Goal: Task Accomplishment & Management: Use online tool/utility

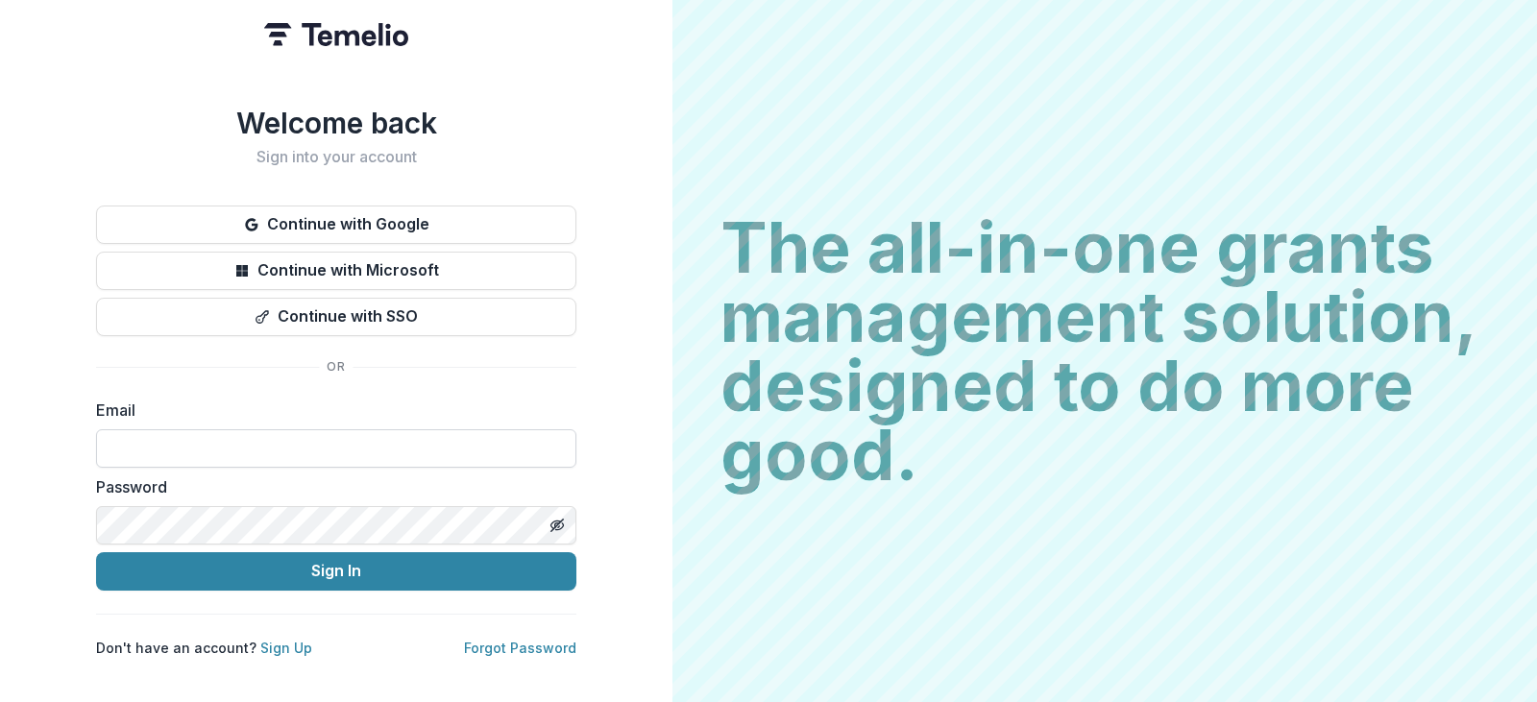
click at [151, 439] on input at bounding box center [336, 448] width 480 height 38
type input "**********"
click at [96, 552] on button "Sign In" at bounding box center [336, 571] width 480 height 38
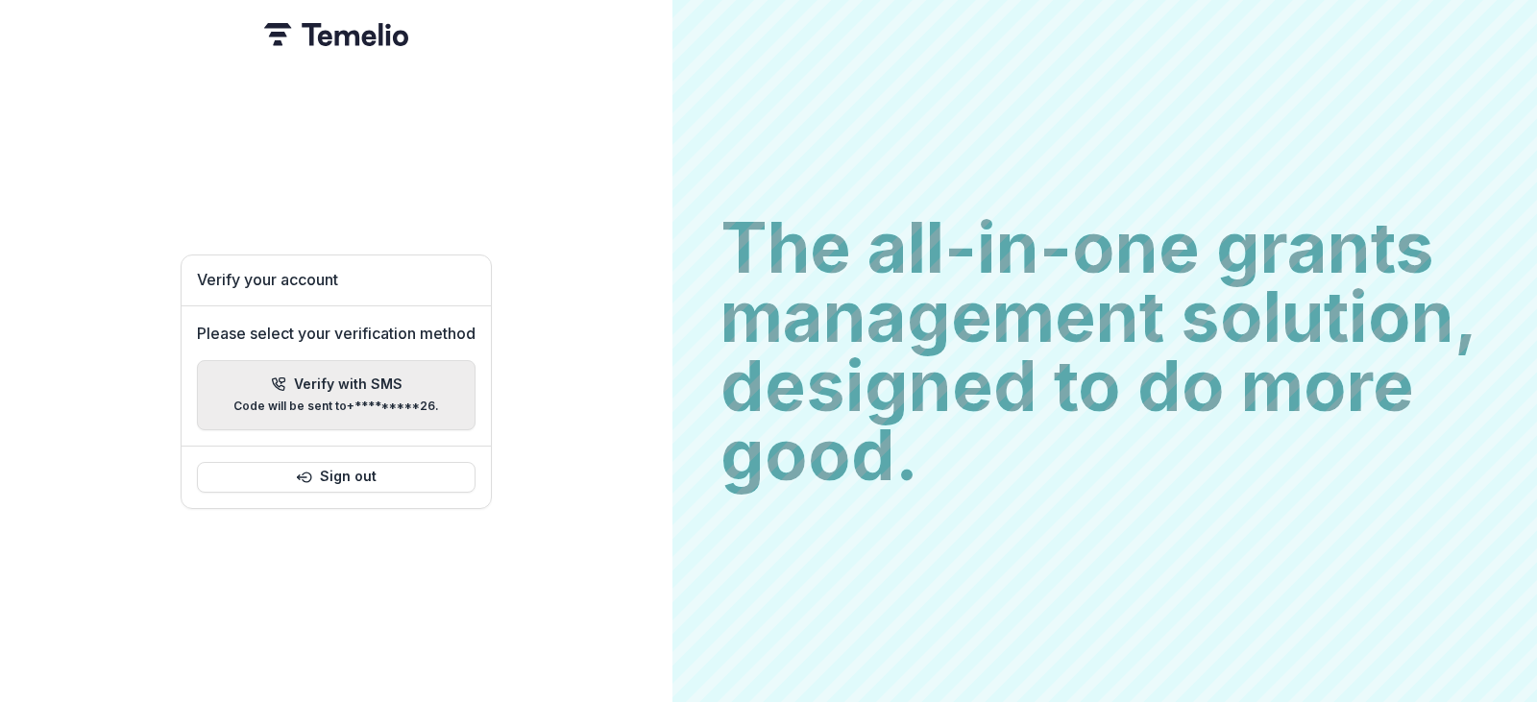
click at [310, 377] on p "Verify with SMS" at bounding box center [348, 385] width 109 height 16
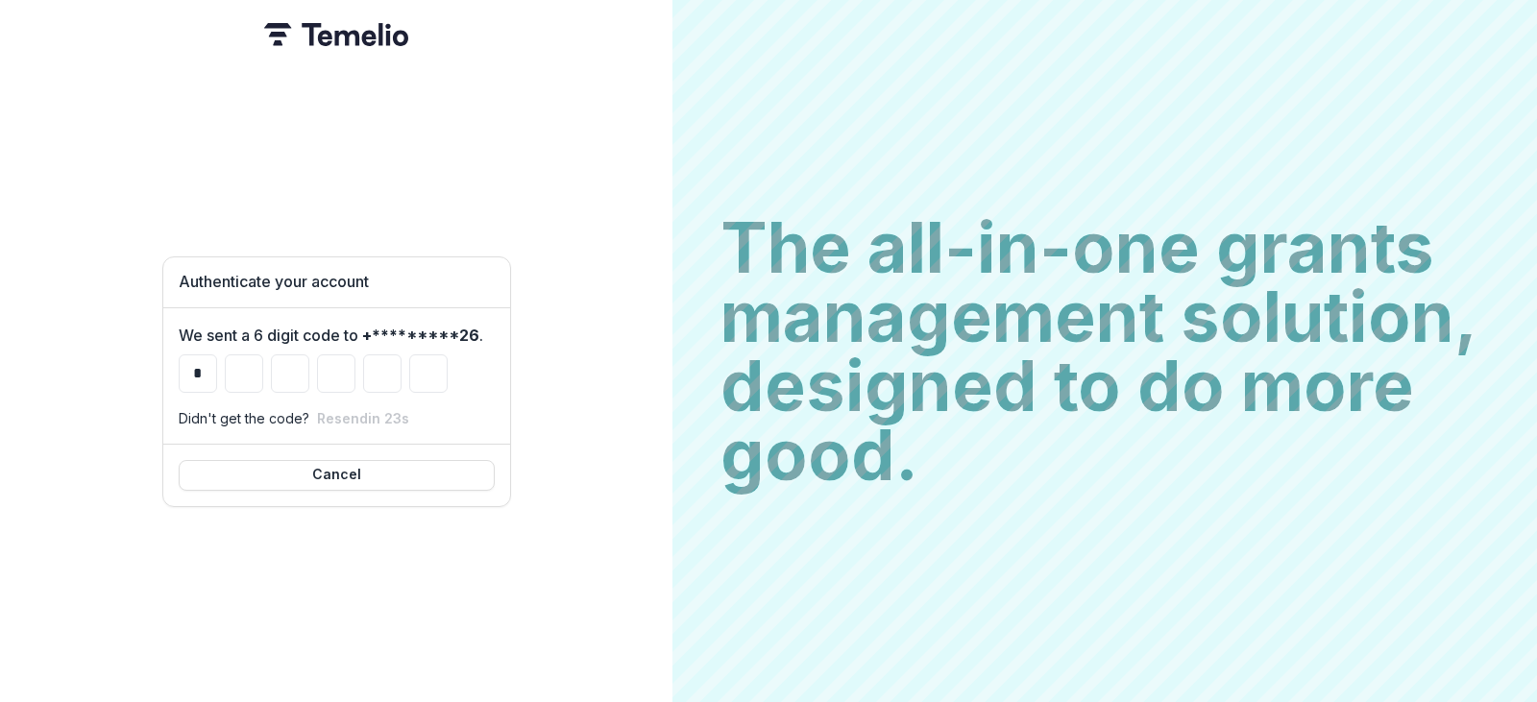
type input "*"
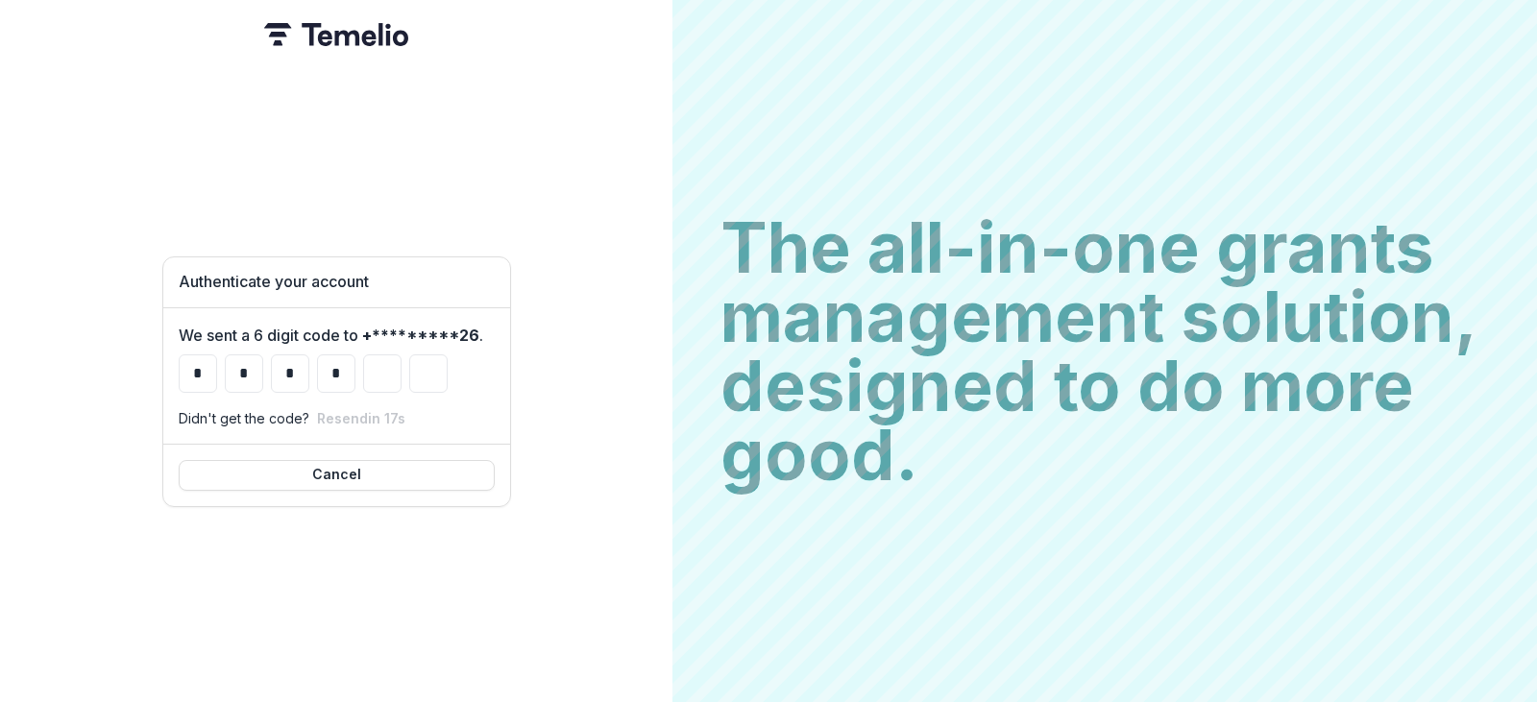
type input "*"
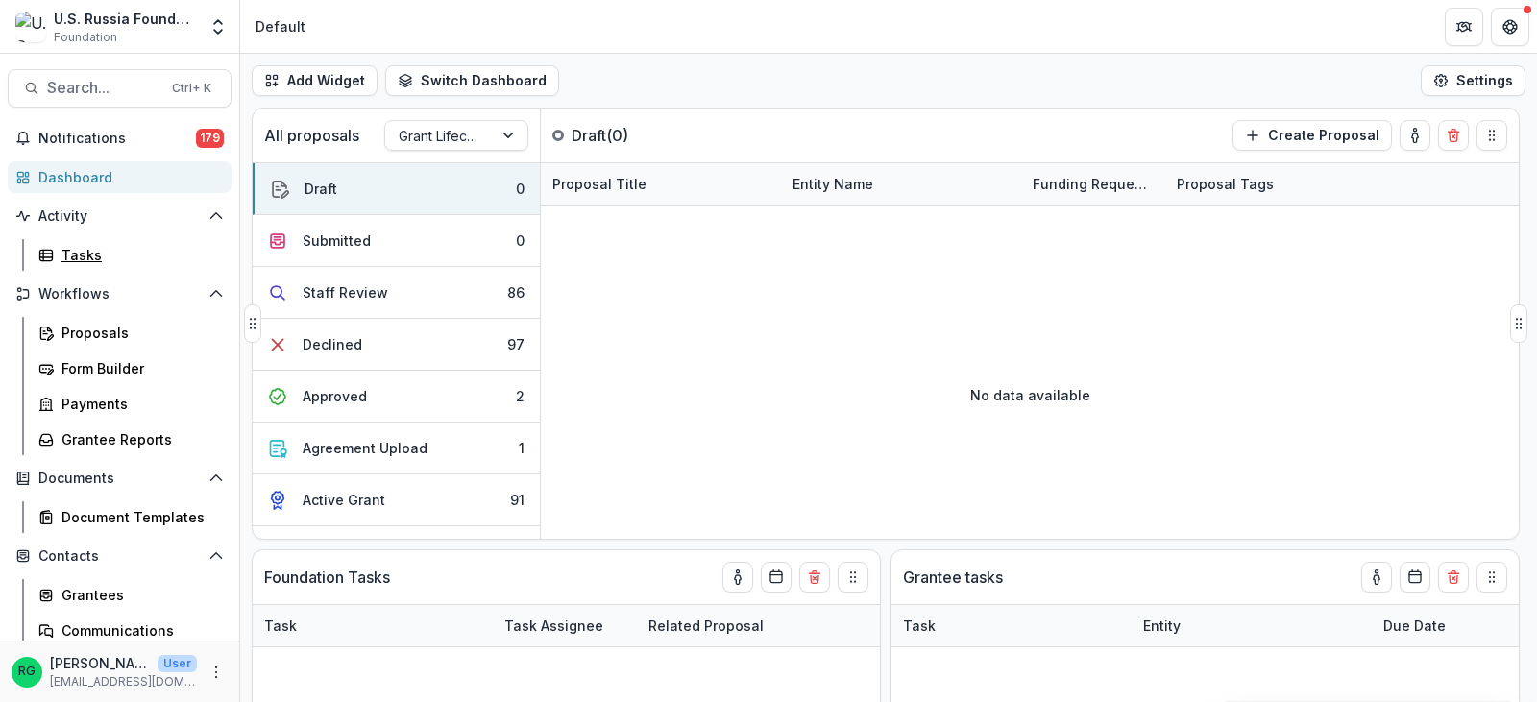
drag, startPoint x: 87, startPoint y: 252, endPoint x: 1153, endPoint y: 222, distance: 1065.7
click at [87, 252] on div "Tasks" at bounding box center [138, 255] width 155 height 20
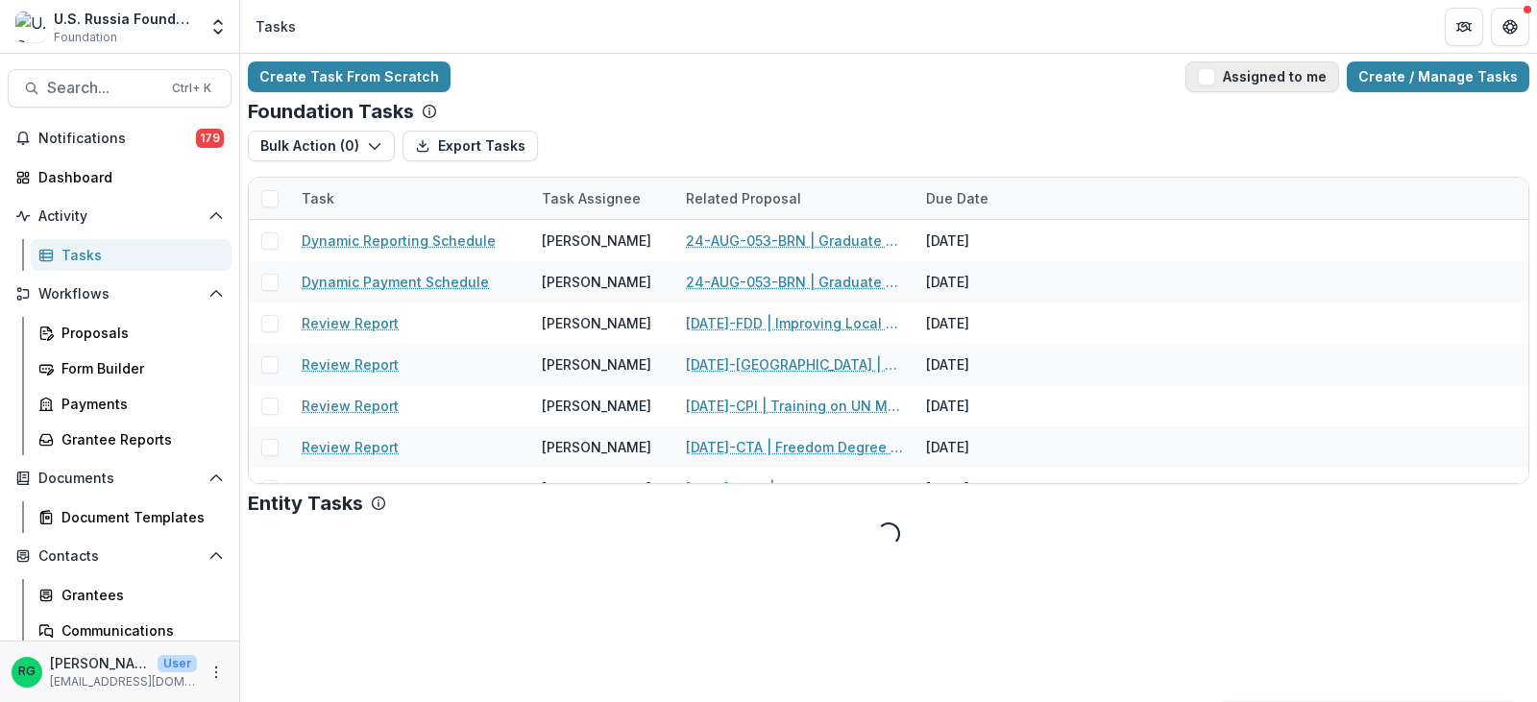
click at [1215, 81] on span "button" at bounding box center [1206, 76] width 17 height 17
